Goal: Information Seeking & Learning: Stay updated

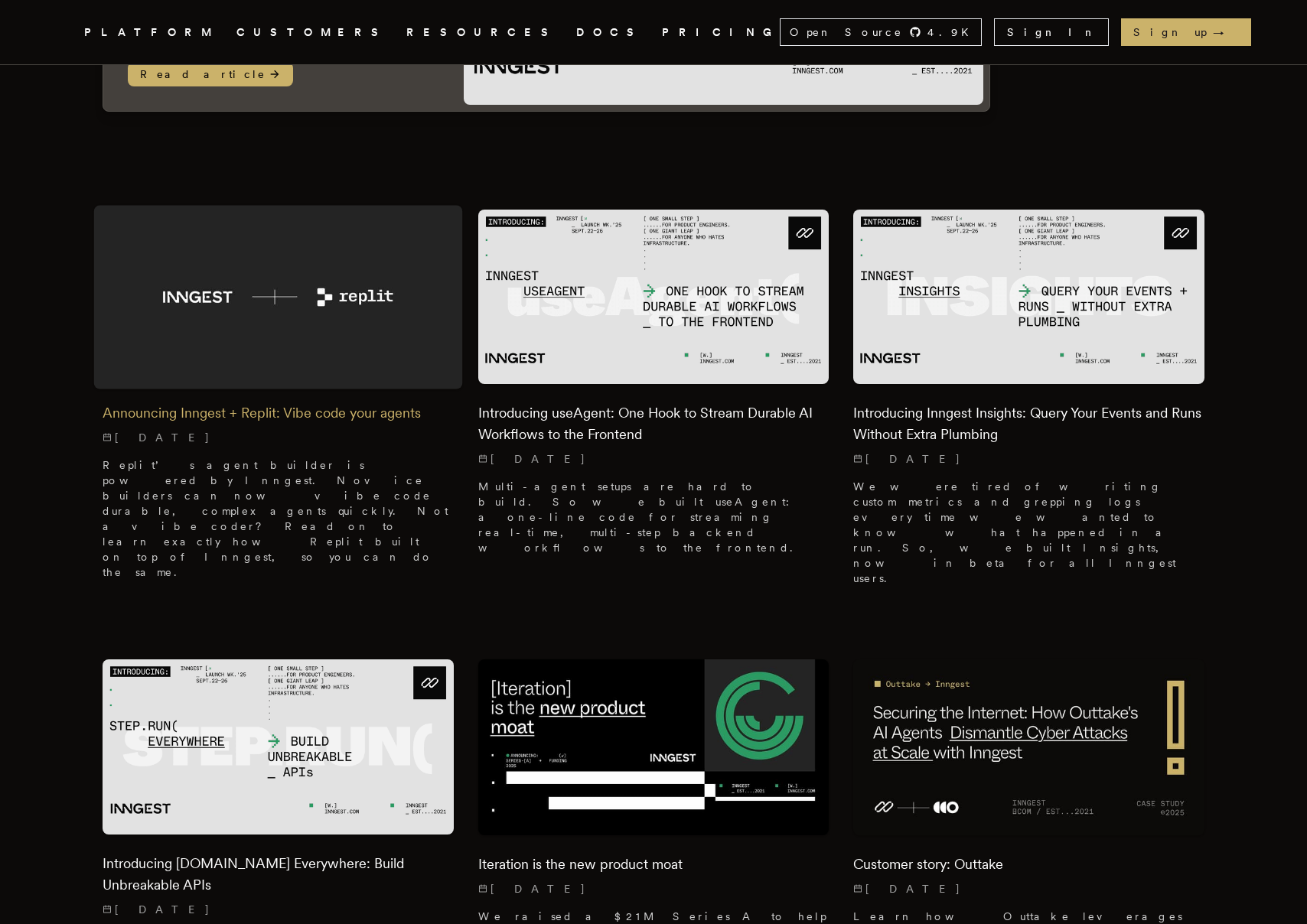
scroll to position [362, 0]
